Goal: Check status: Check status

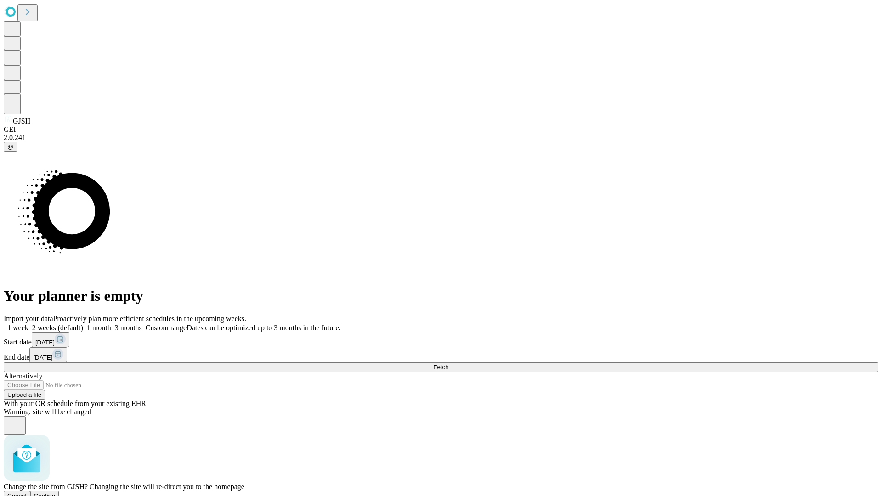
click at [56, 492] on span "Confirm" at bounding box center [45, 495] width 22 height 7
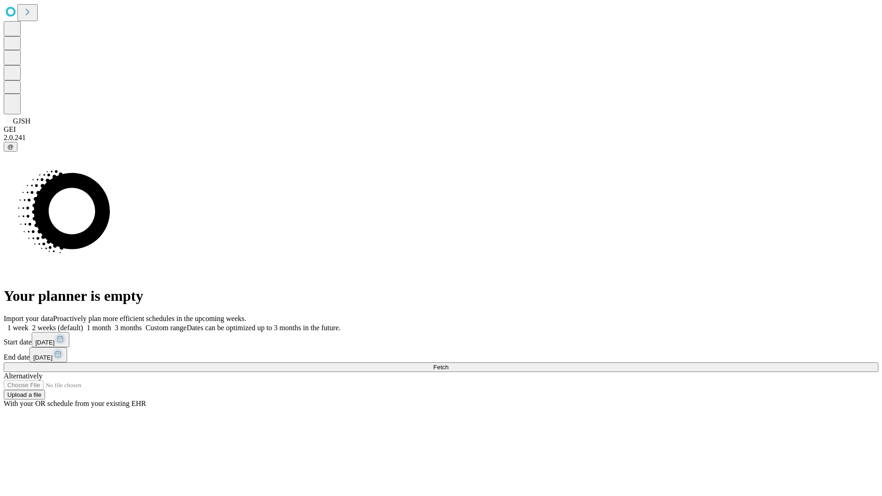
click at [28, 324] on label "1 week" at bounding box center [16, 328] width 25 height 8
click at [448, 364] on span "Fetch" at bounding box center [440, 367] width 15 height 7
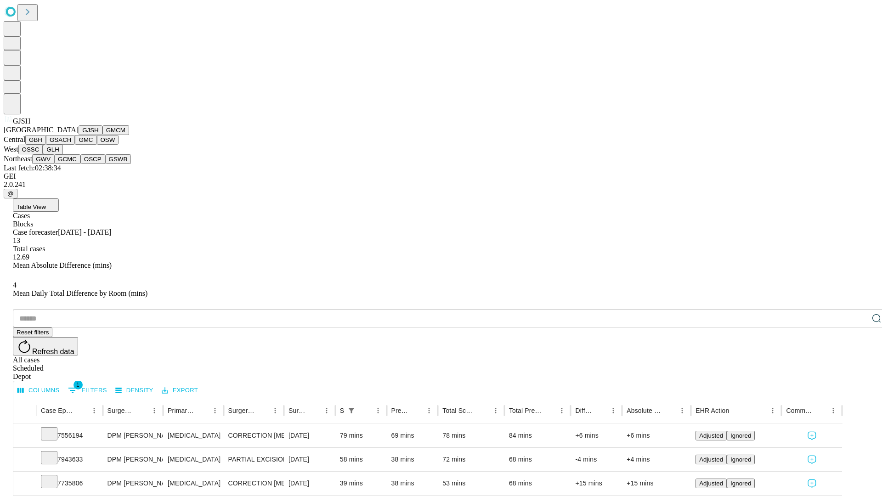
click at [102, 135] on button "GMCM" at bounding box center [115, 130] width 27 height 10
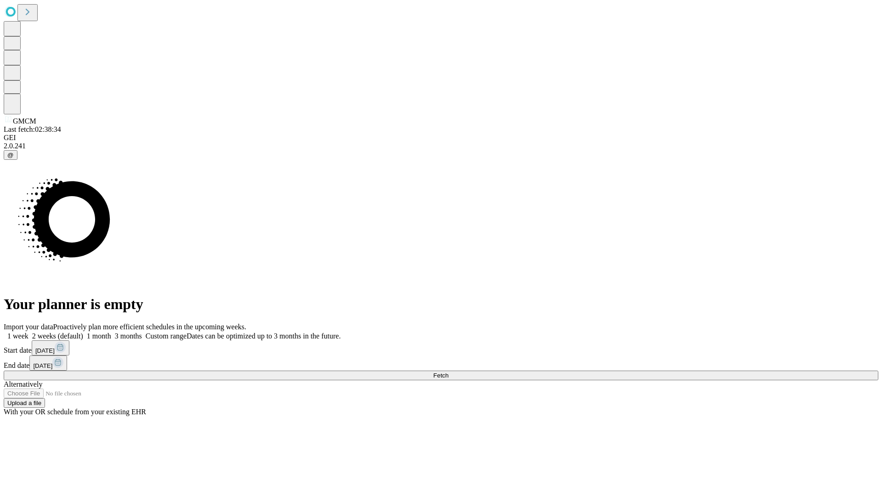
click at [28, 332] on label "1 week" at bounding box center [16, 336] width 25 height 8
click at [448, 372] on span "Fetch" at bounding box center [440, 375] width 15 height 7
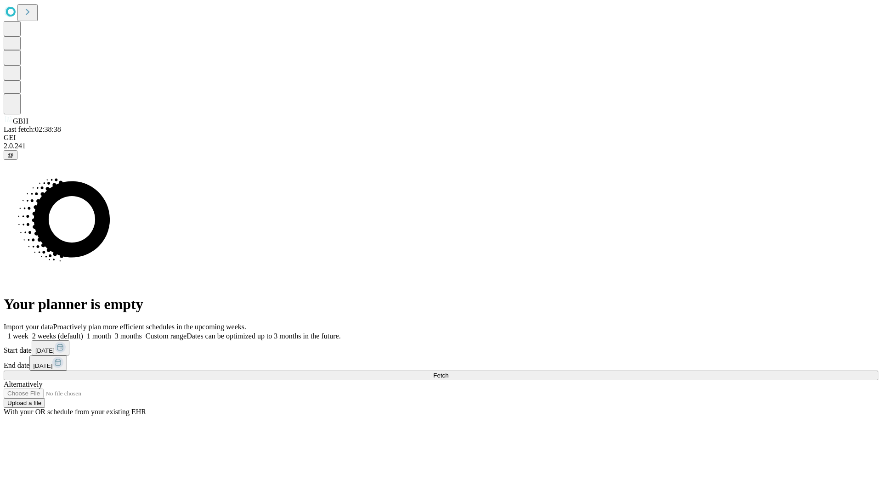
click at [28, 332] on label "1 week" at bounding box center [16, 336] width 25 height 8
click at [448, 372] on span "Fetch" at bounding box center [440, 375] width 15 height 7
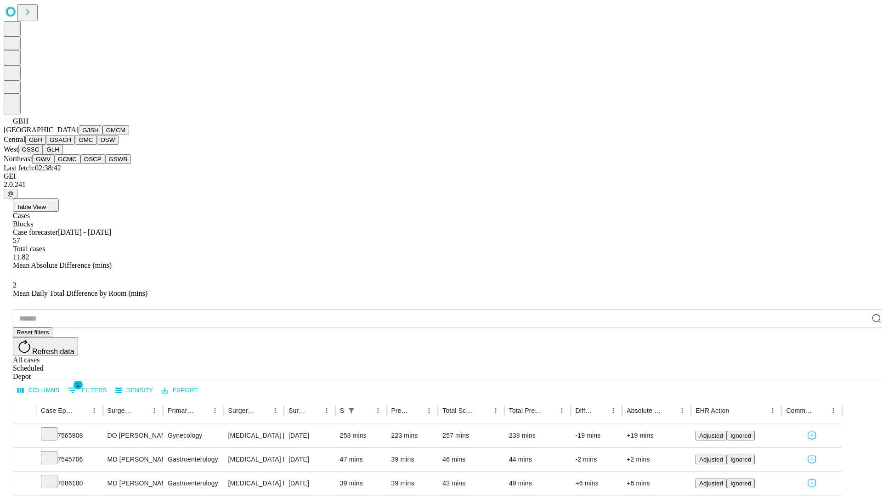
click at [71, 145] on button "GSACH" at bounding box center [60, 140] width 29 height 10
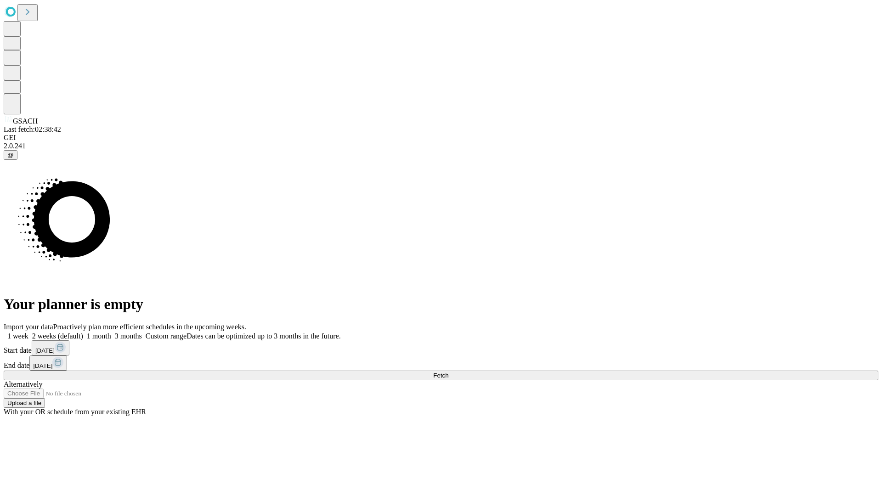
click at [28, 332] on label "1 week" at bounding box center [16, 336] width 25 height 8
click at [448, 372] on span "Fetch" at bounding box center [440, 375] width 15 height 7
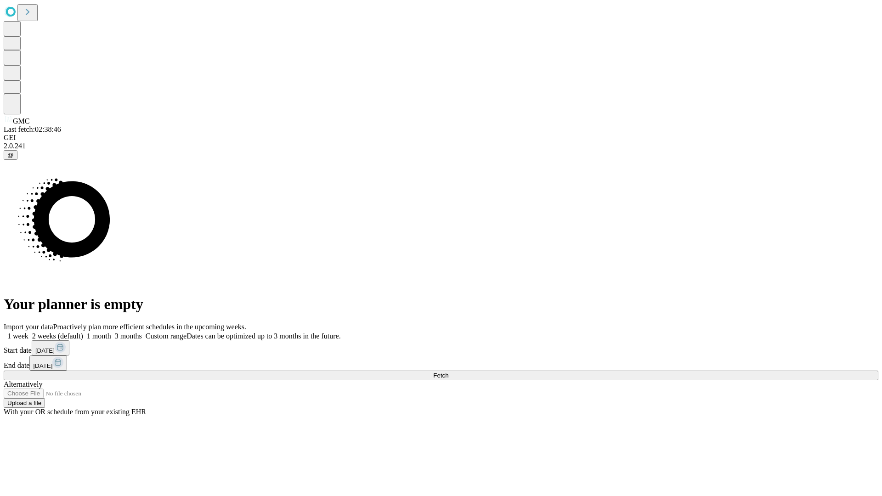
click at [28, 332] on label "1 week" at bounding box center [16, 336] width 25 height 8
click at [448, 372] on span "Fetch" at bounding box center [440, 375] width 15 height 7
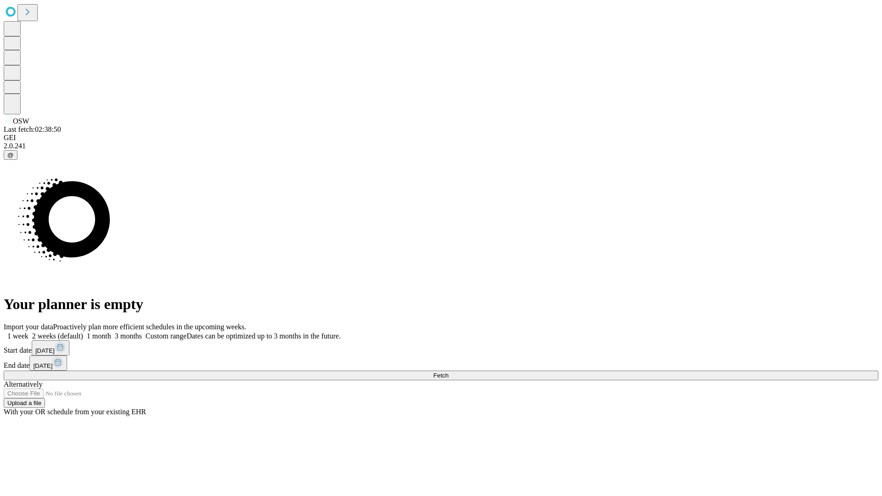
click at [28, 332] on label "1 week" at bounding box center [16, 336] width 25 height 8
click at [448, 372] on span "Fetch" at bounding box center [440, 375] width 15 height 7
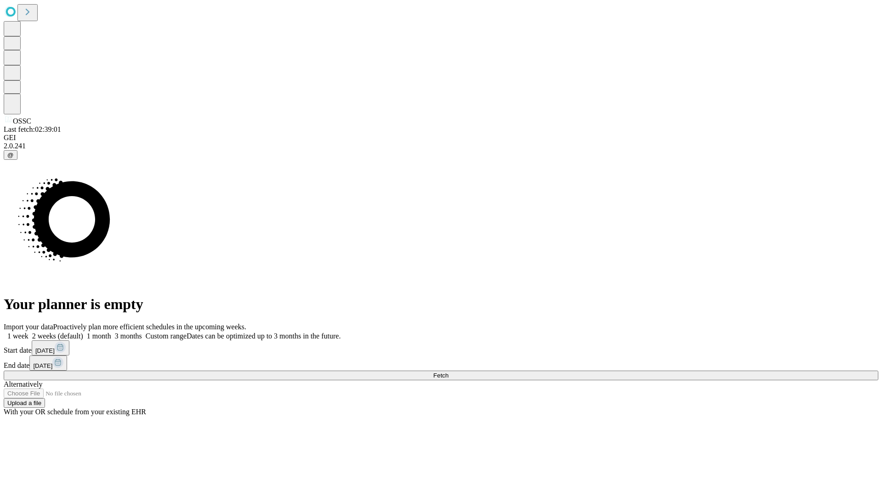
click at [28, 332] on label "1 week" at bounding box center [16, 336] width 25 height 8
click at [448, 372] on span "Fetch" at bounding box center [440, 375] width 15 height 7
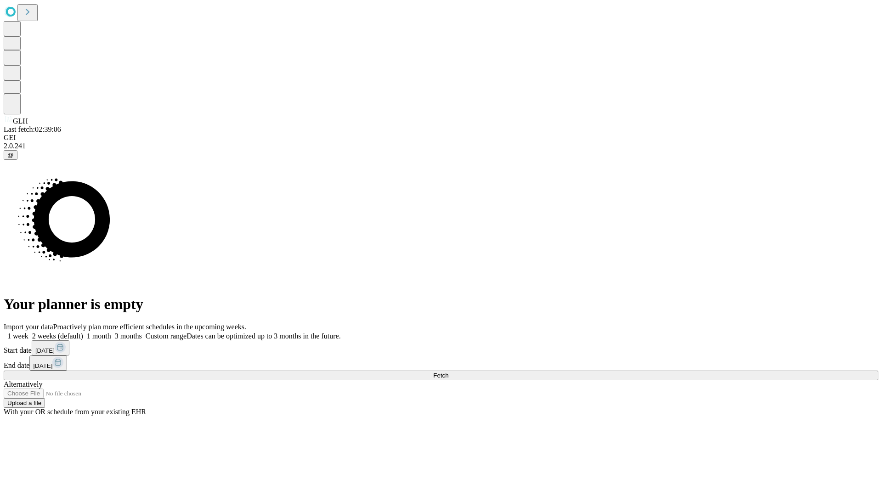
click at [28, 332] on label "1 week" at bounding box center [16, 336] width 25 height 8
click at [448, 372] on span "Fetch" at bounding box center [440, 375] width 15 height 7
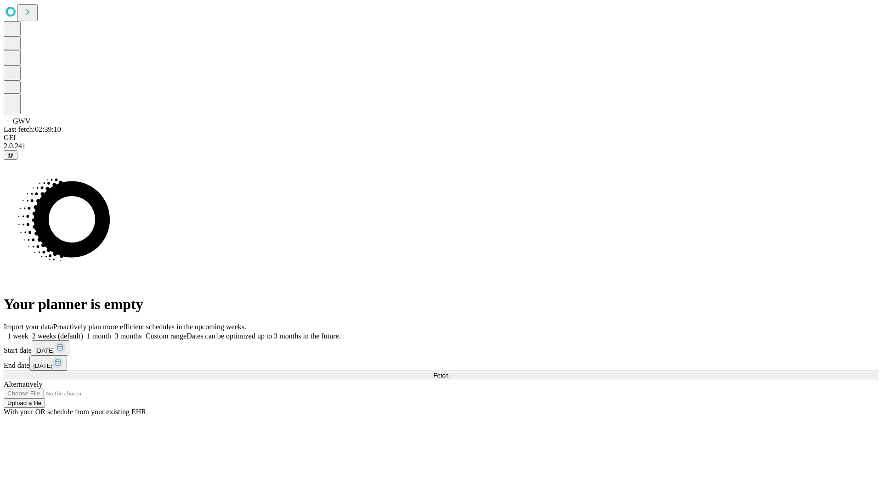
click at [28, 332] on label "1 week" at bounding box center [16, 336] width 25 height 8
click at [448, 372] on span "Fetch" at bounding box center [440, 375] width 15 height 7
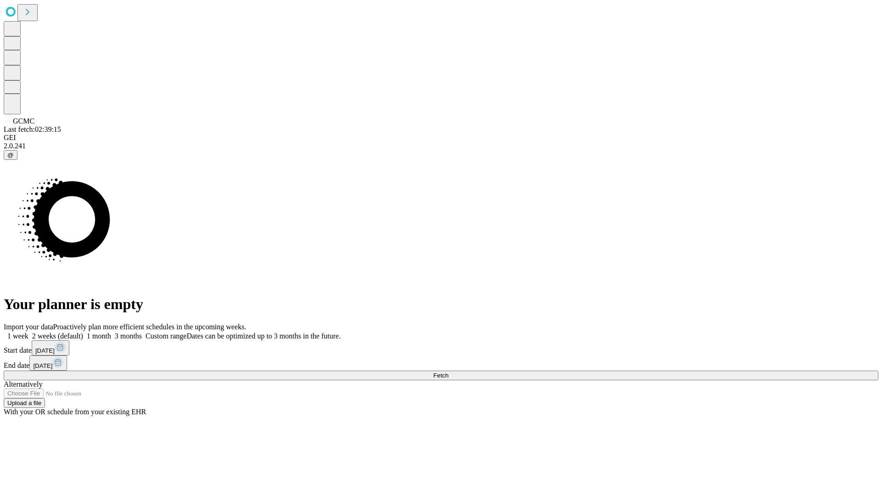
click at [28, 332] on label "1 week" at bounding box center [16, 336] width 25 height 8
click at [448, 372] on span "Fetch" at bounding box center [440, 375] width 15 height 7
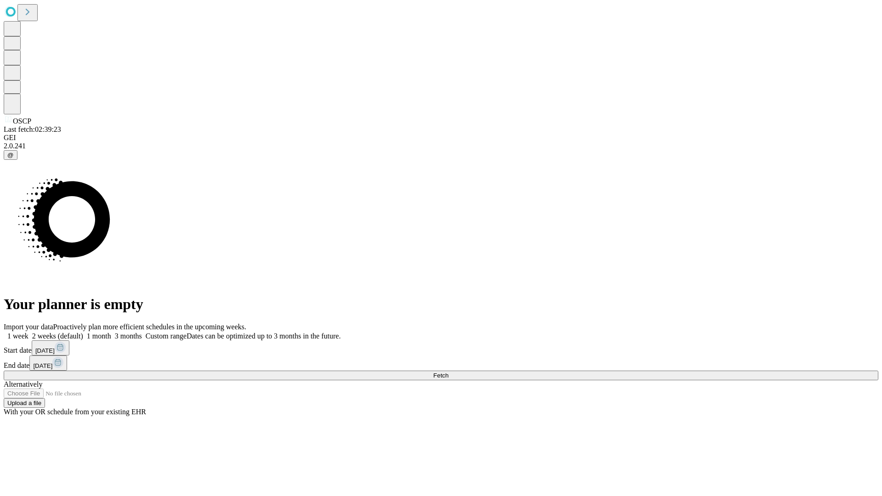
click at [28, 332] on label "1 week" at bounding box center [16, 336] width 25 height 8
click at [448, 372] on span "Fetch" at bounding box center [440, 375] width 15 height 7
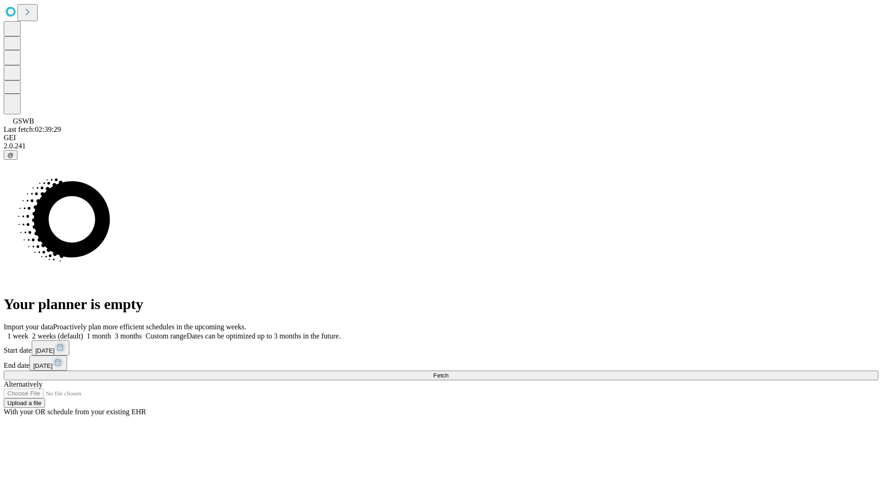
click at [448, 372] on span "Fetch" at bounding box center [440, 375] width 15 height 7
